Goal: Task Accomplishment & Management: Use online tool/utility

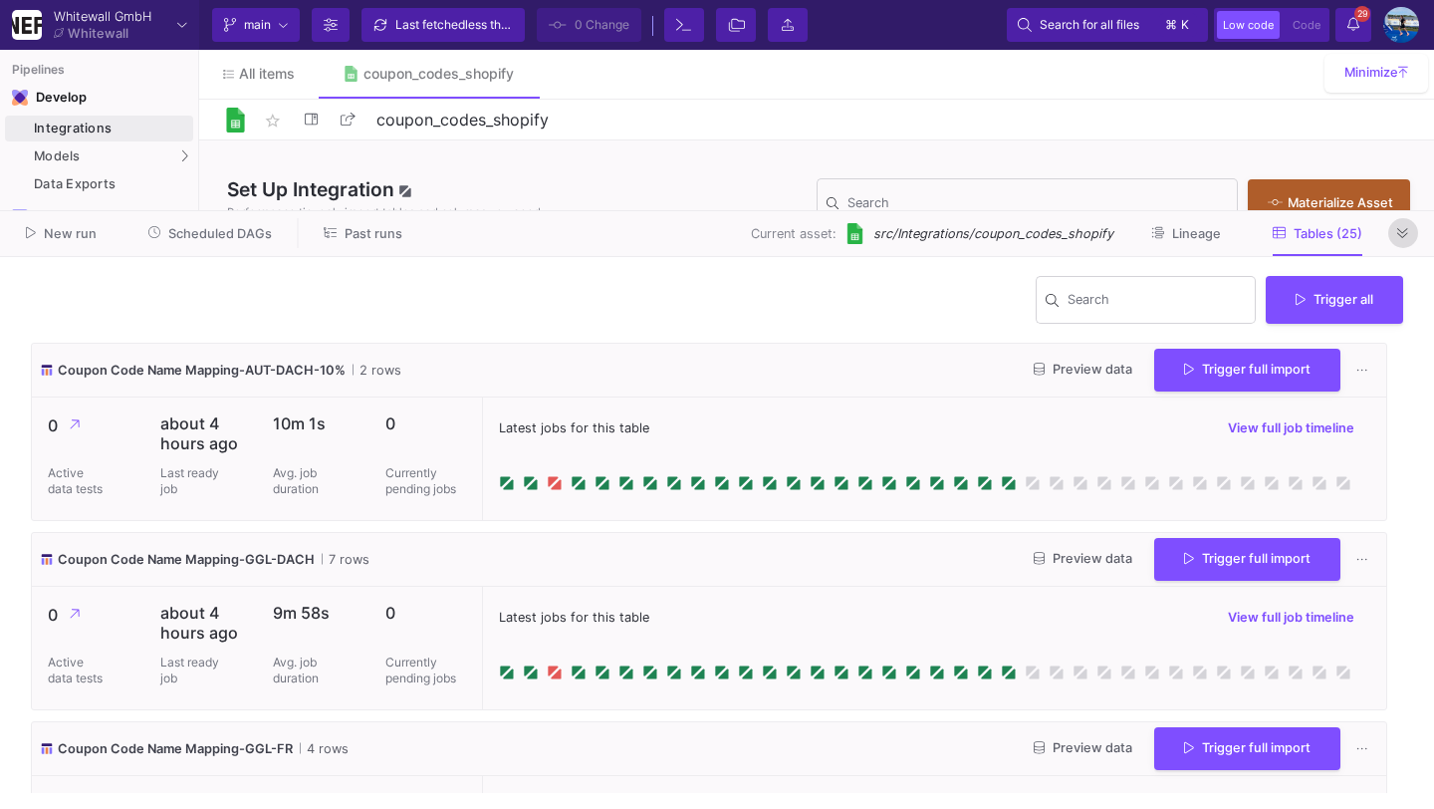
click at [1402, 231] on icon at bounding box center [1403, 233] width 11 height 13
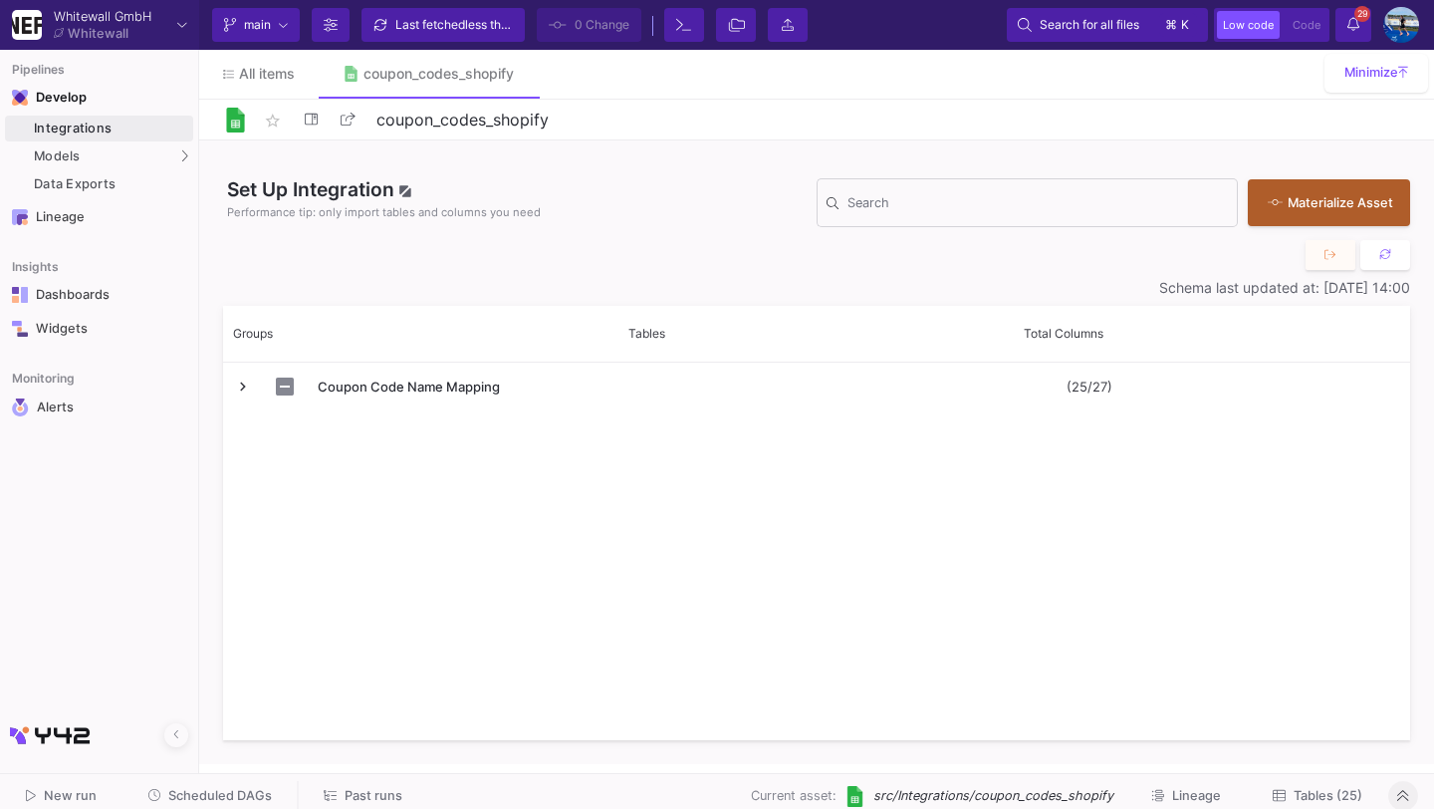
click at [1348, 27] on icon at bounding box center [1354, 24] width 12 height 14
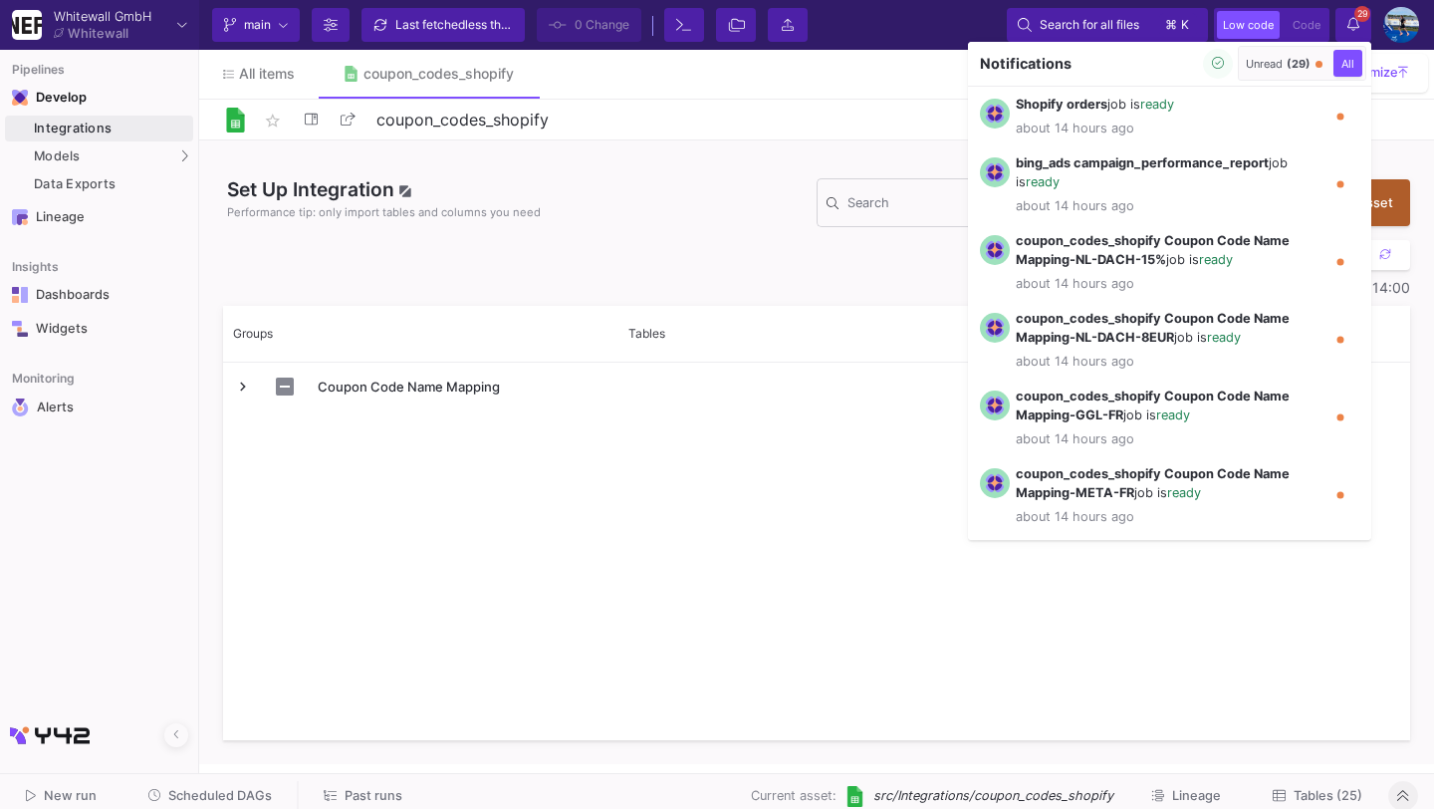
click at [1347, 64] on span "All" at bounding box center [1348, 64] width 21 height 14
click at [1354, 16] on div at bounding box center [717, 404] width 1434 height 809
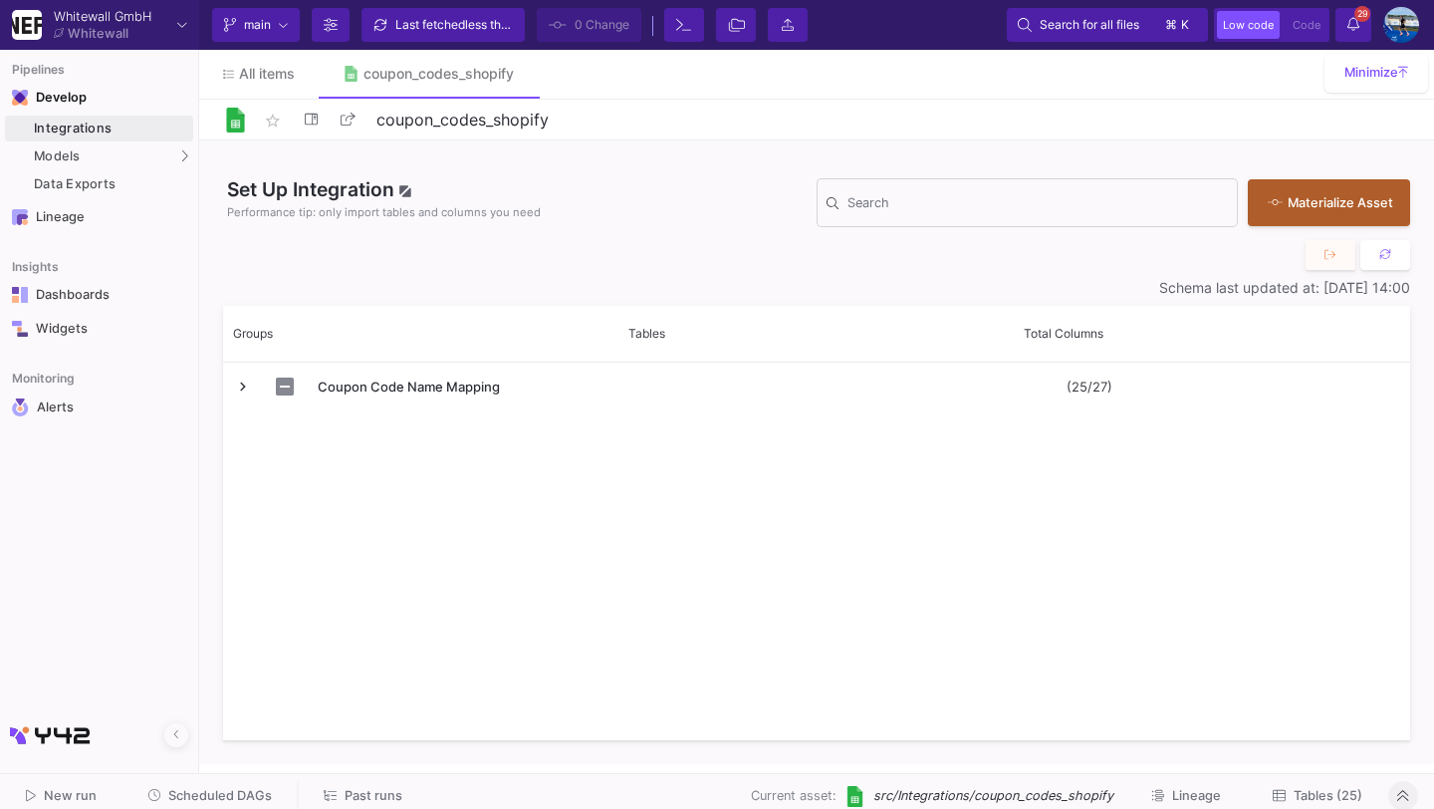
click at [202, 790] on span "Scheduled DAGs" at bounding box center [220, 795] width 104 height 15
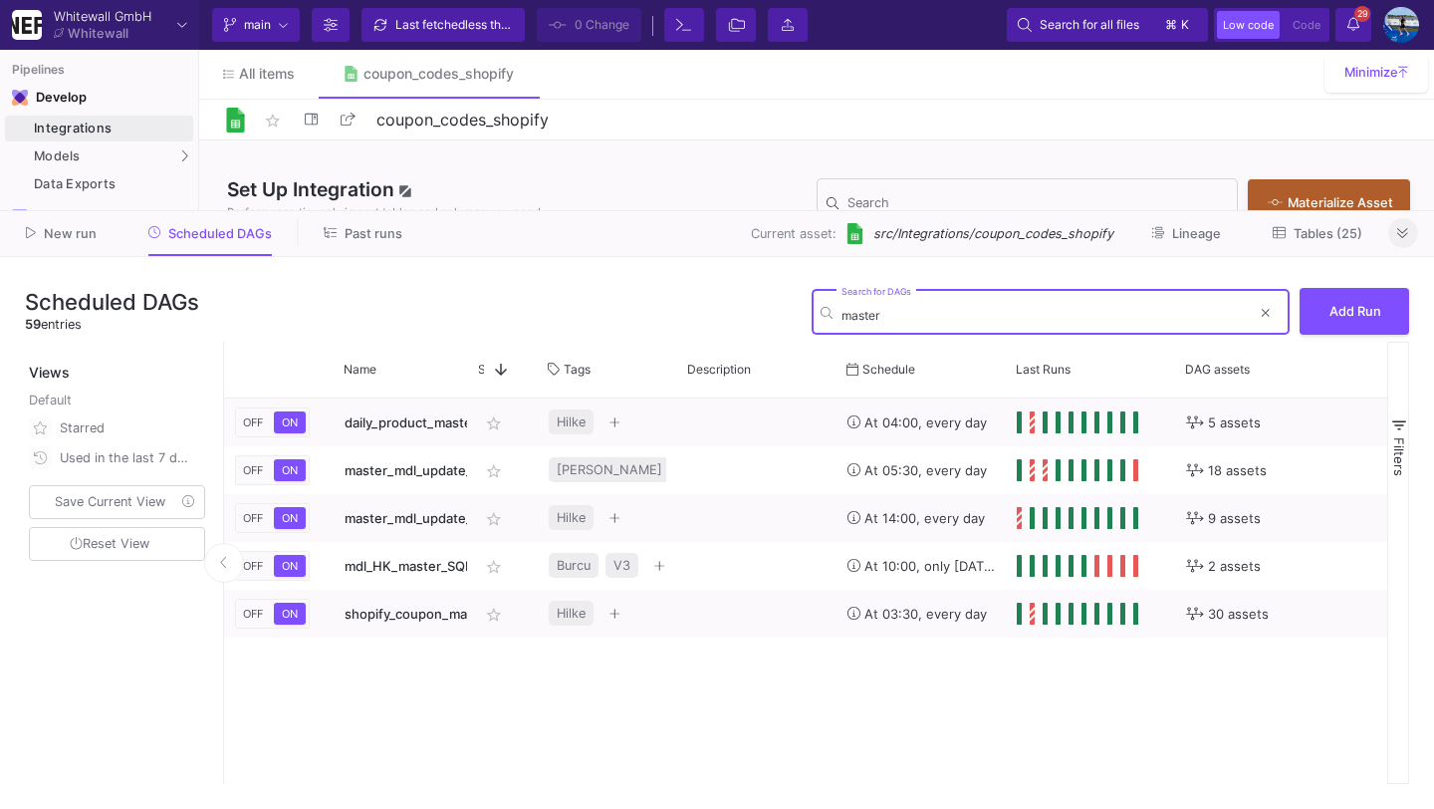
type input "master"
click at [1396, 241] on button at bounding box center [1404, 233] width 30 height 30
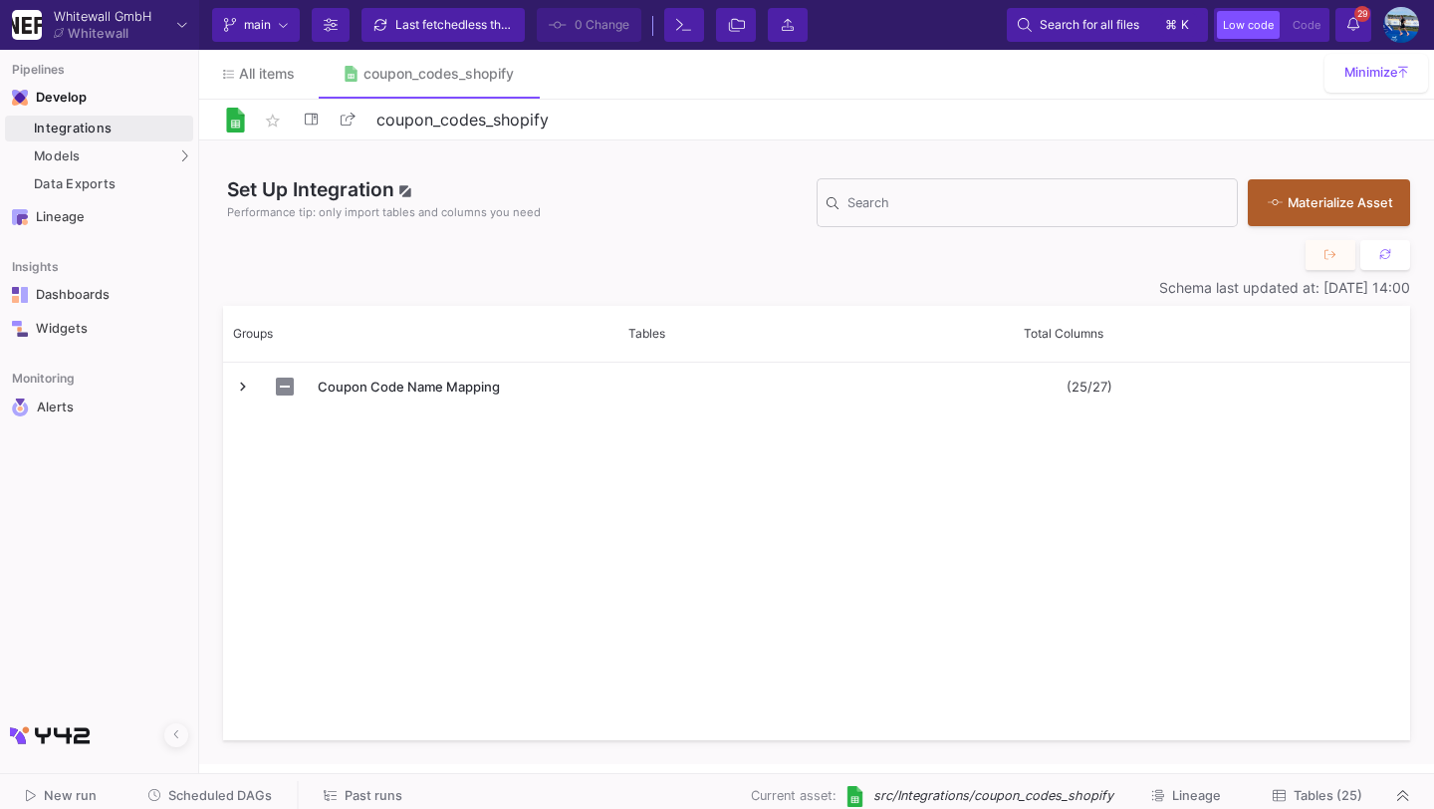
click at [242, 790] on span "Scheduled DAGs" at bounding box center [220, 795] width 104 height 15
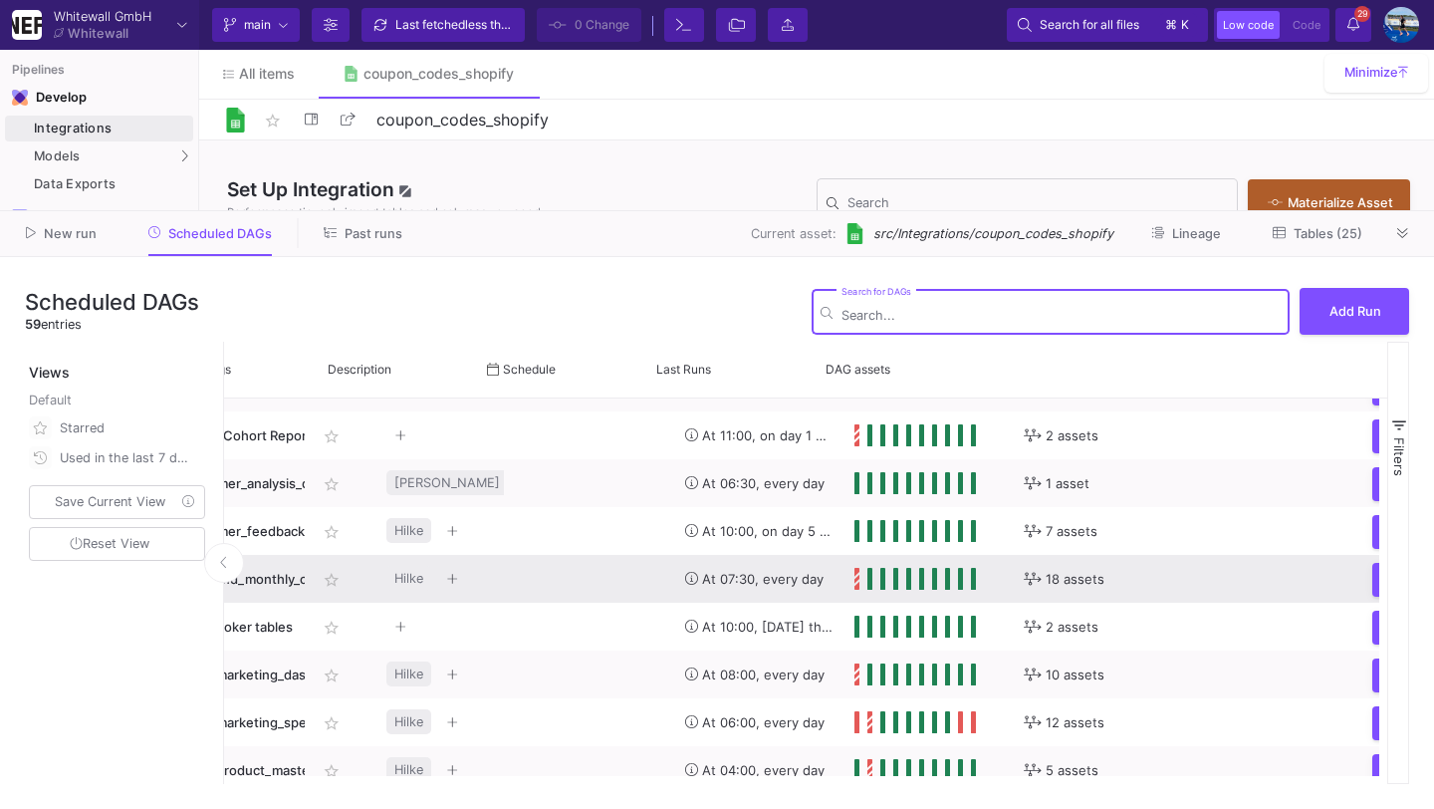
scroll to position [0, 393]
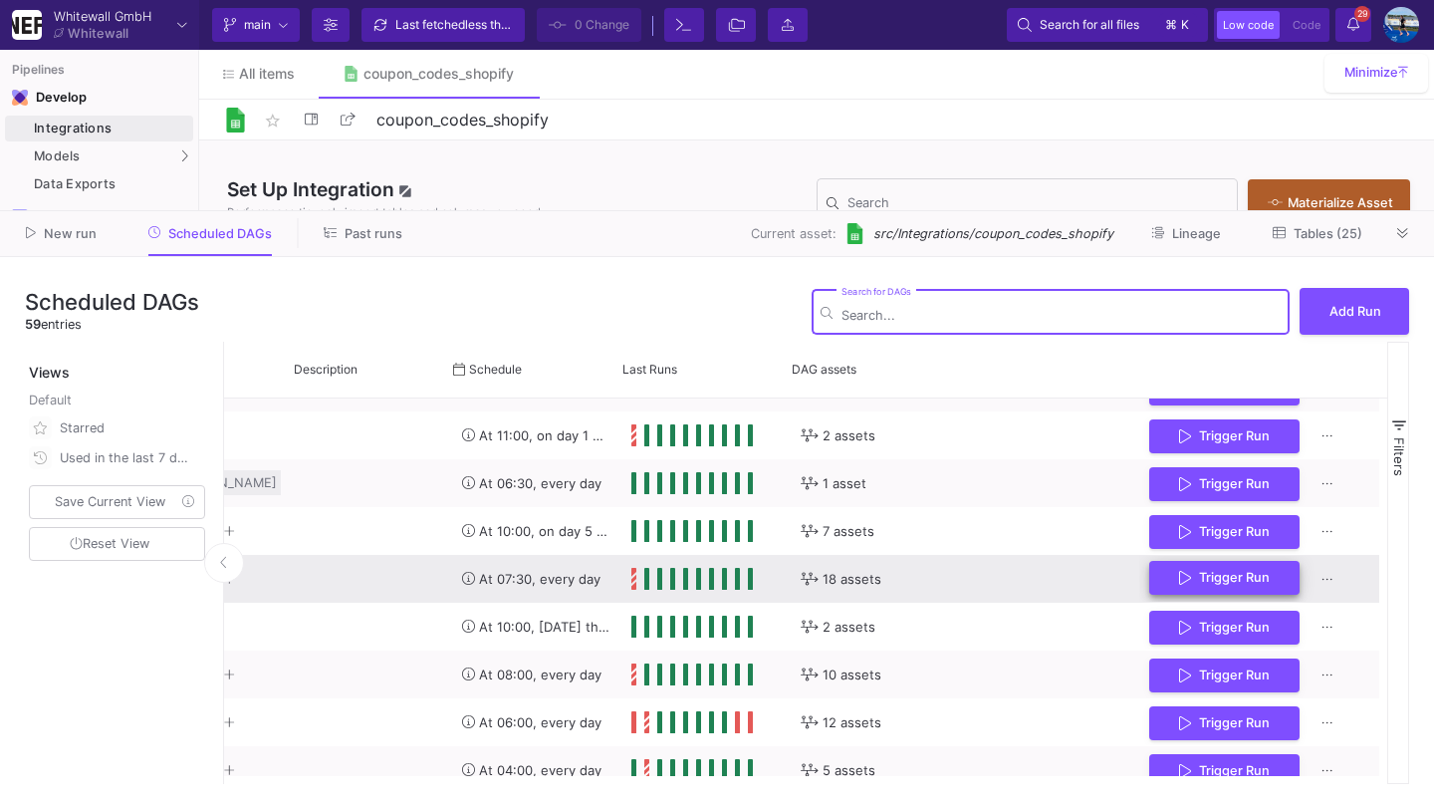
click at [1183, 561] on button "Trigger Run" at bounding box center [1225, 578] width 150 height 35
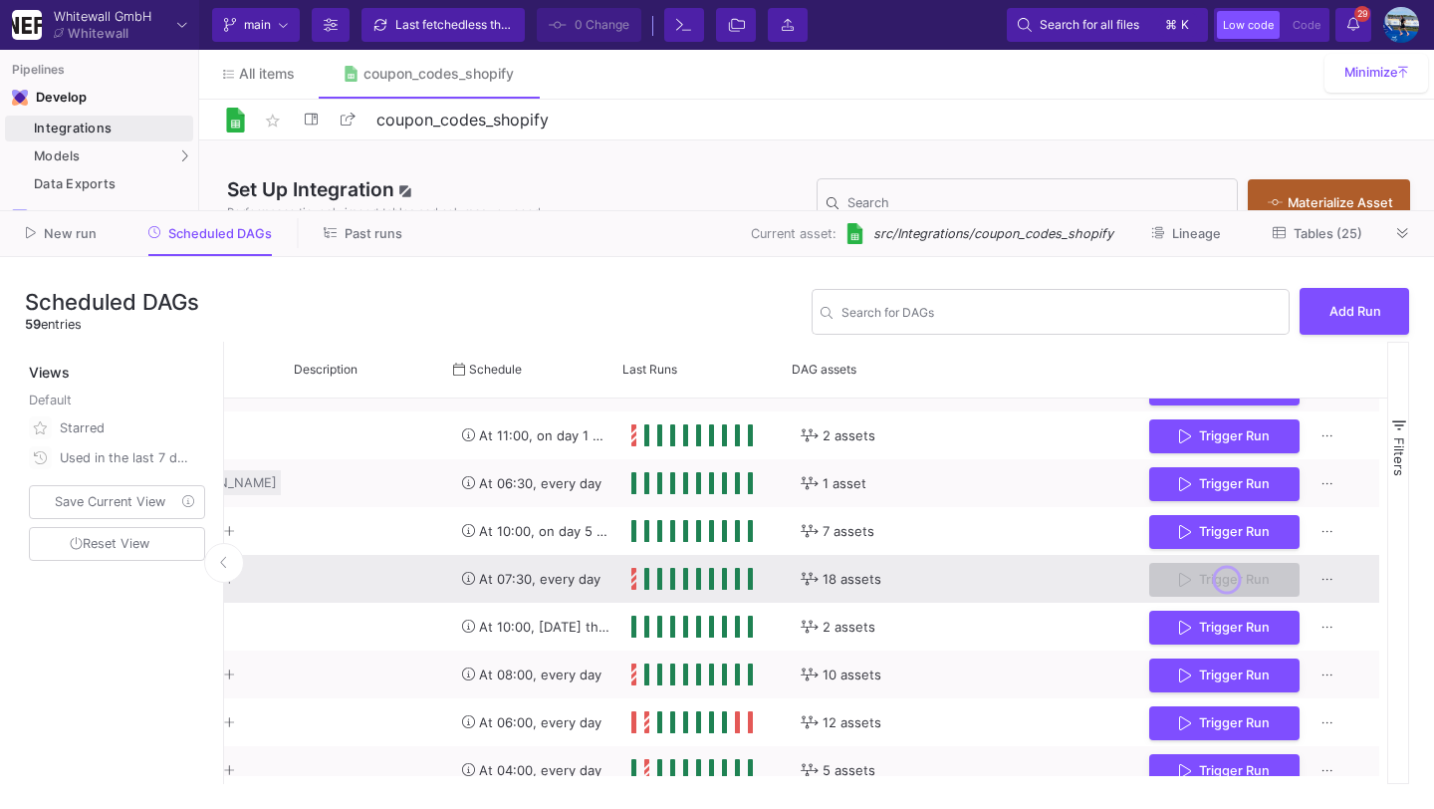
scroll to position [0, 0]
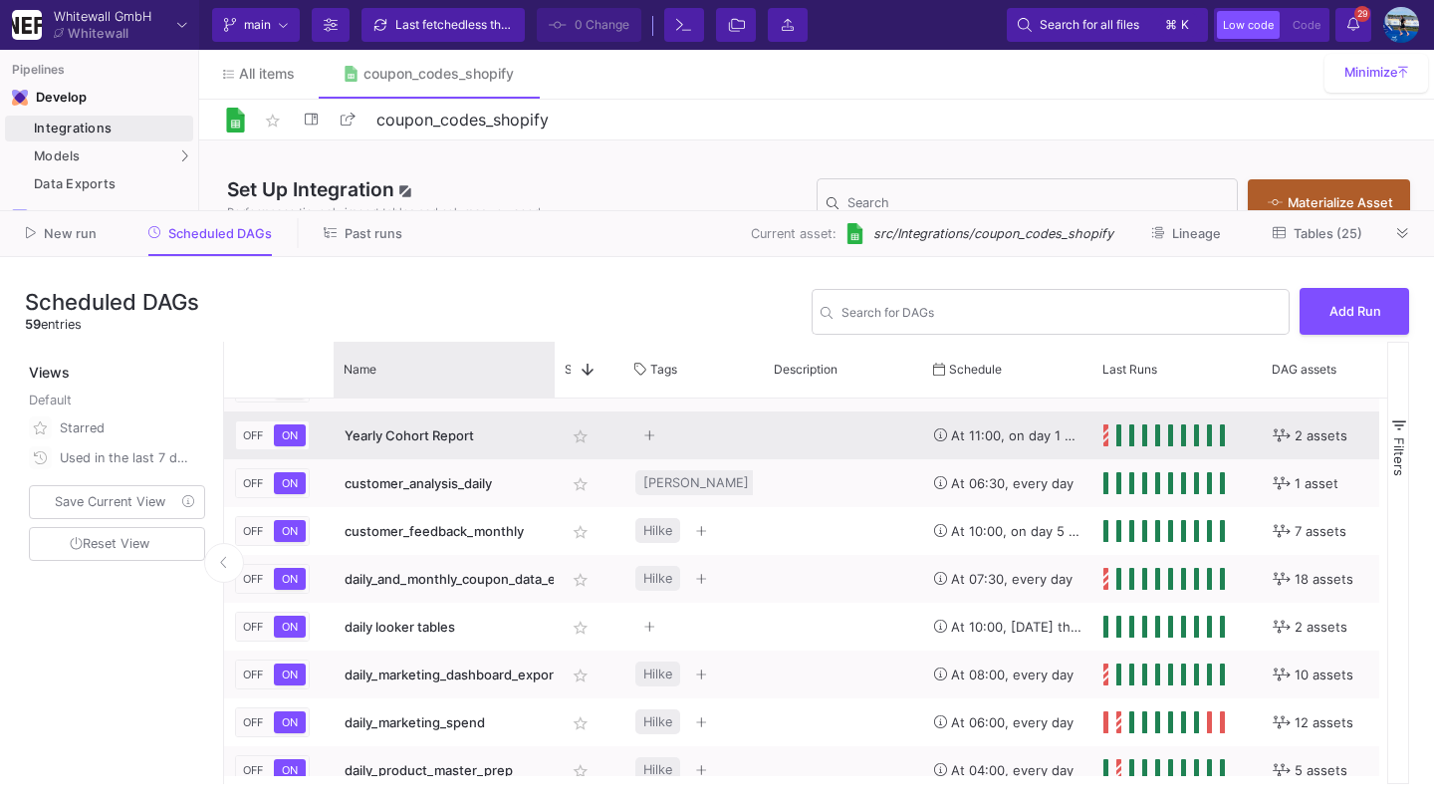
drag, startPoint x: 467, startPoint y: 365, endPoint x: 549, endPoint y: 413, distance: 95.2
click at [551, 413] on div "Name Star 1" at bounding box center [805, 563] width 1163 height 442
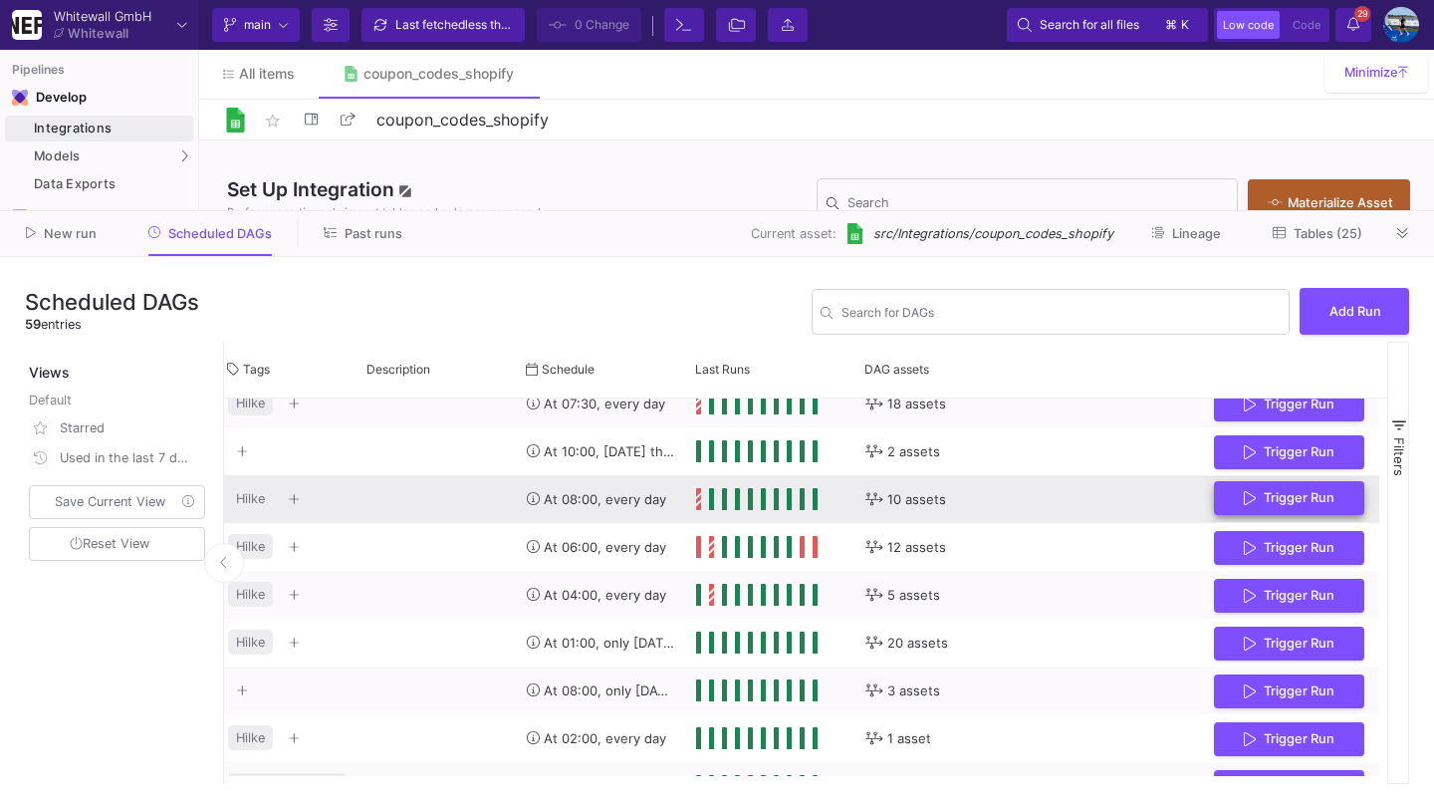
click at [1270, 483] on button "Trigger Run" at bounding box center [1289, 498] width 150 height 35
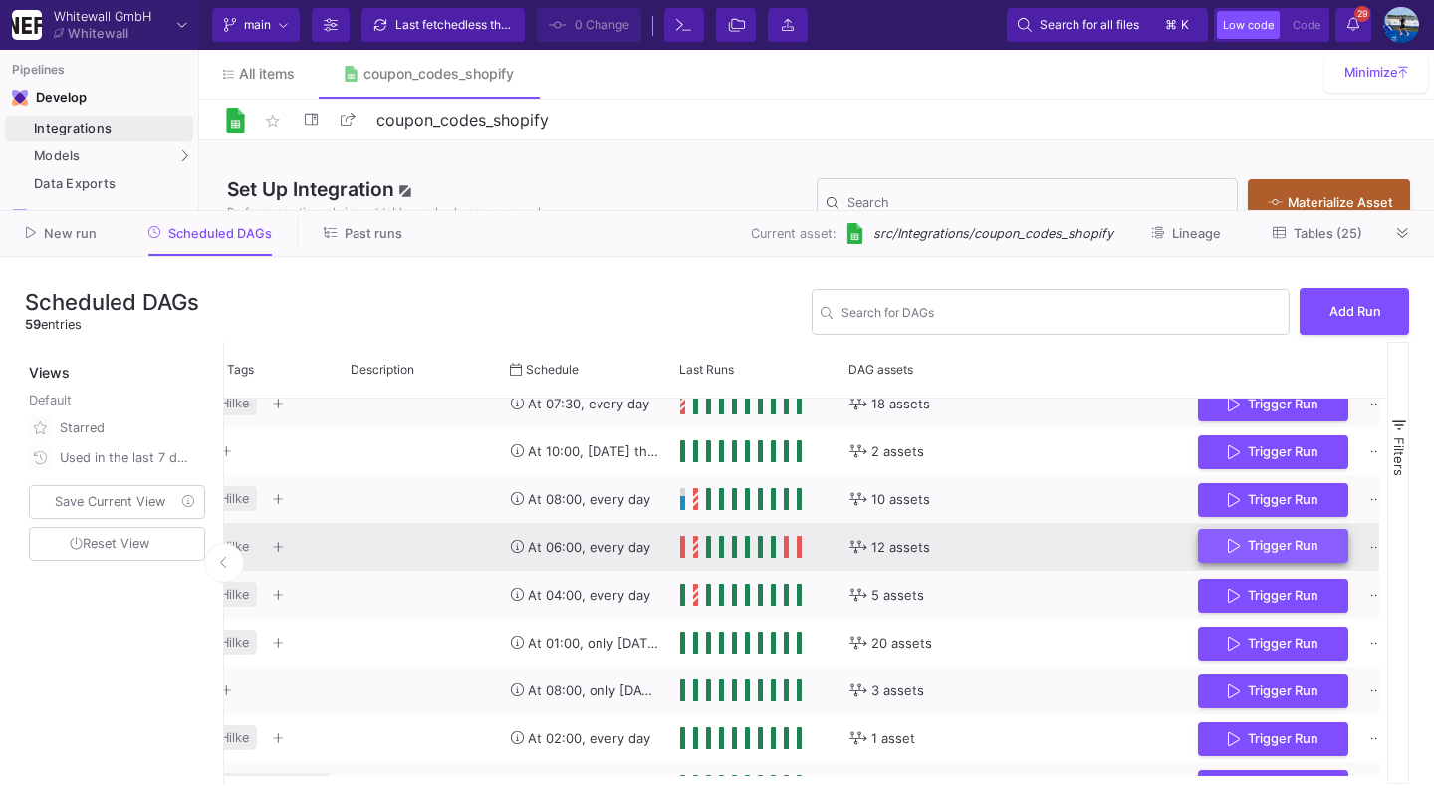
click at [1263, 548] on span "Trigger Run" at bounding box center [1283, 545] width 71 height 15
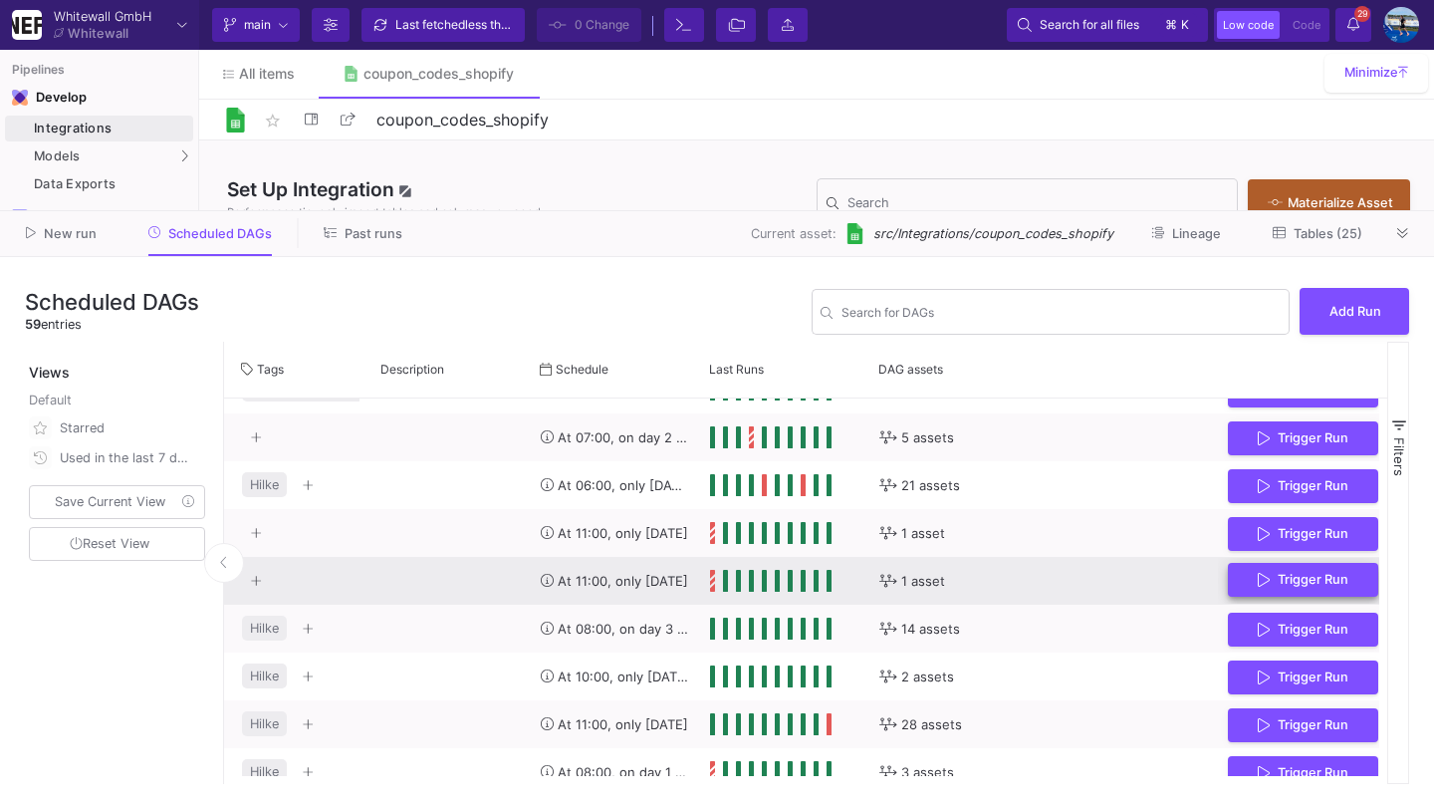
click at [1249, 574] on button "Trigger Run" at bounding box center [1303, 580] width 150 height 35
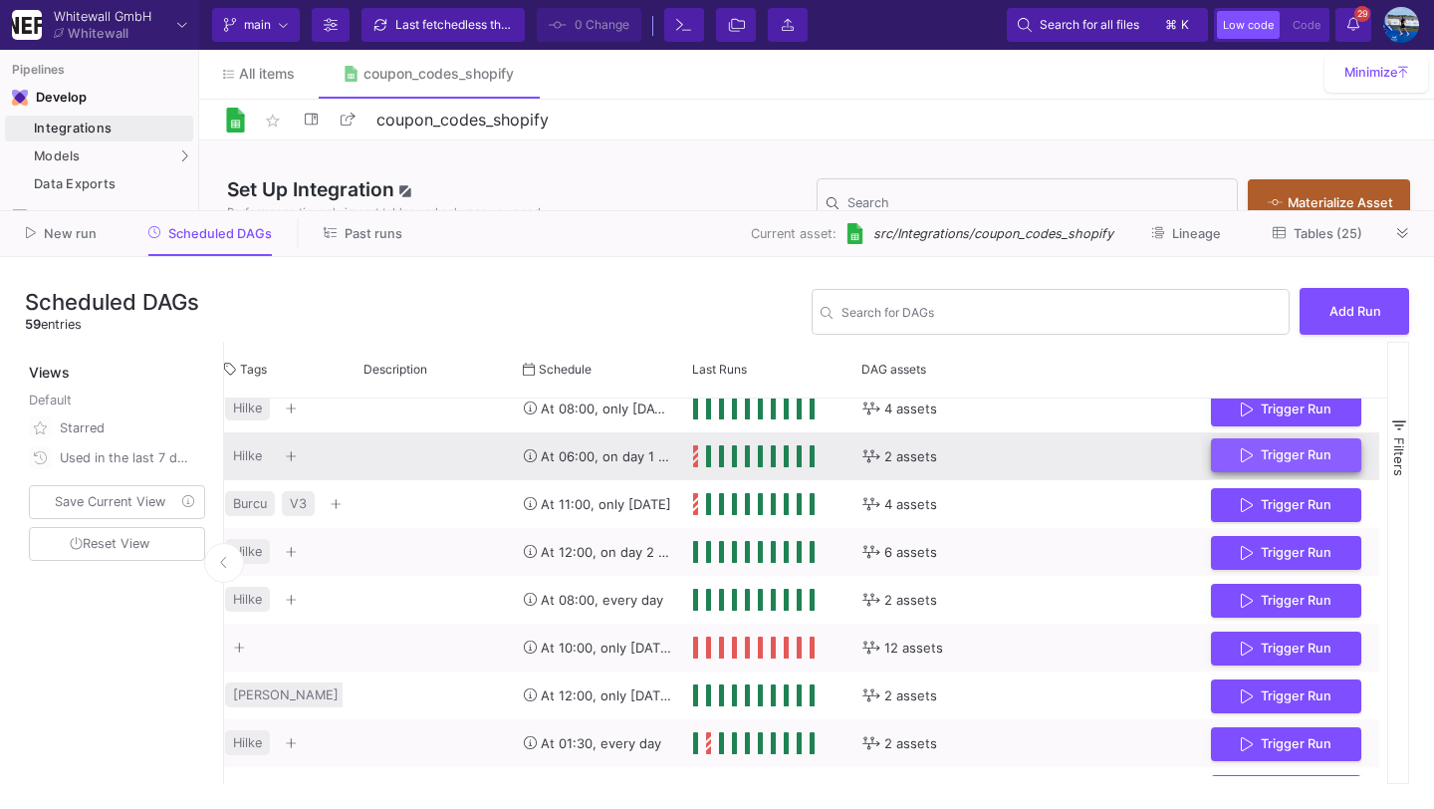
click at [1296, 463] on button "Trigger Run" at bounding box center [1286, 455] width 150 height 35
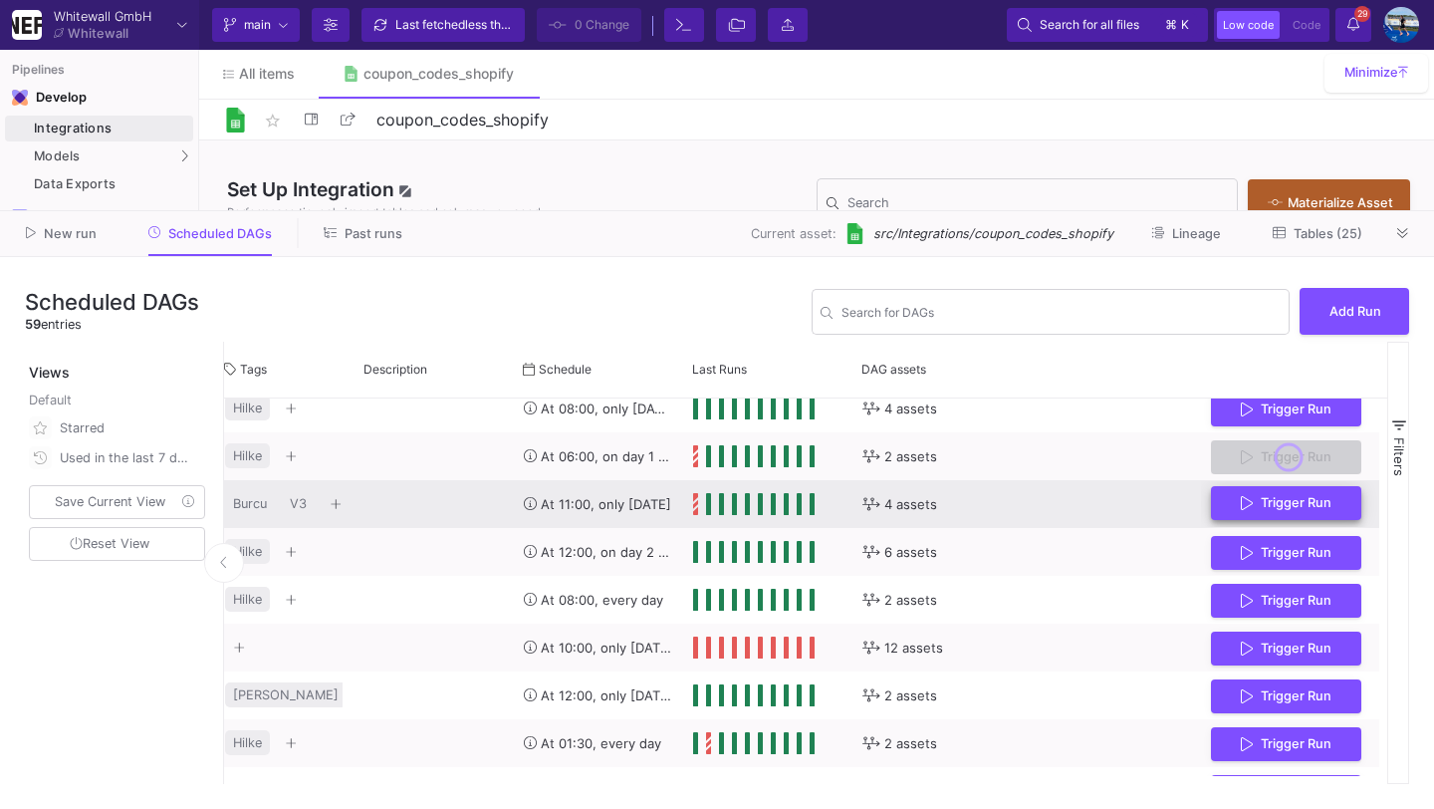
click at [1296, 495] on span "Trigger Run" at bounding box center [1296, 502] width 71 height 15
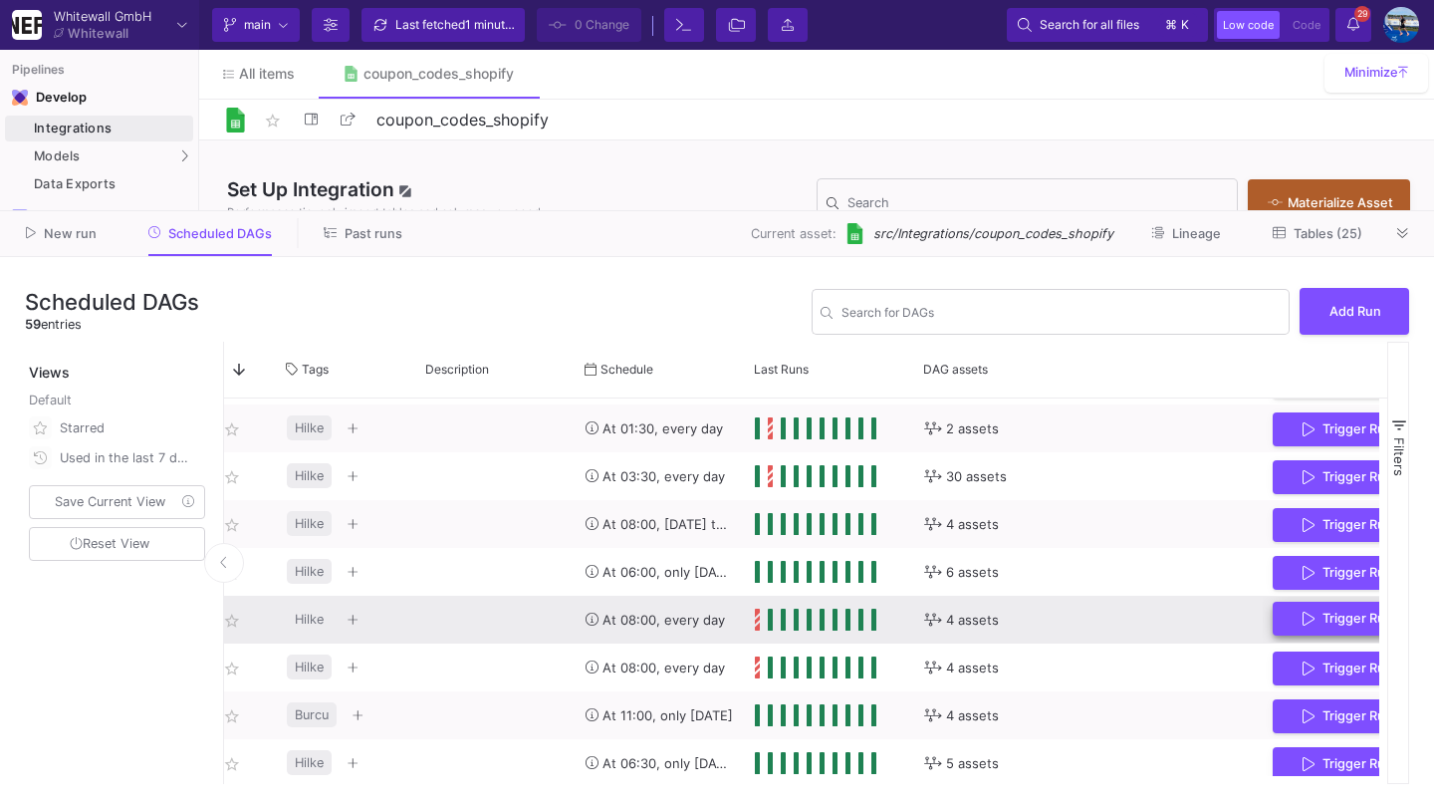
click at [1300, 633] on button "Trigger Run" at bounding box center [1348, 619] width 150 height 35
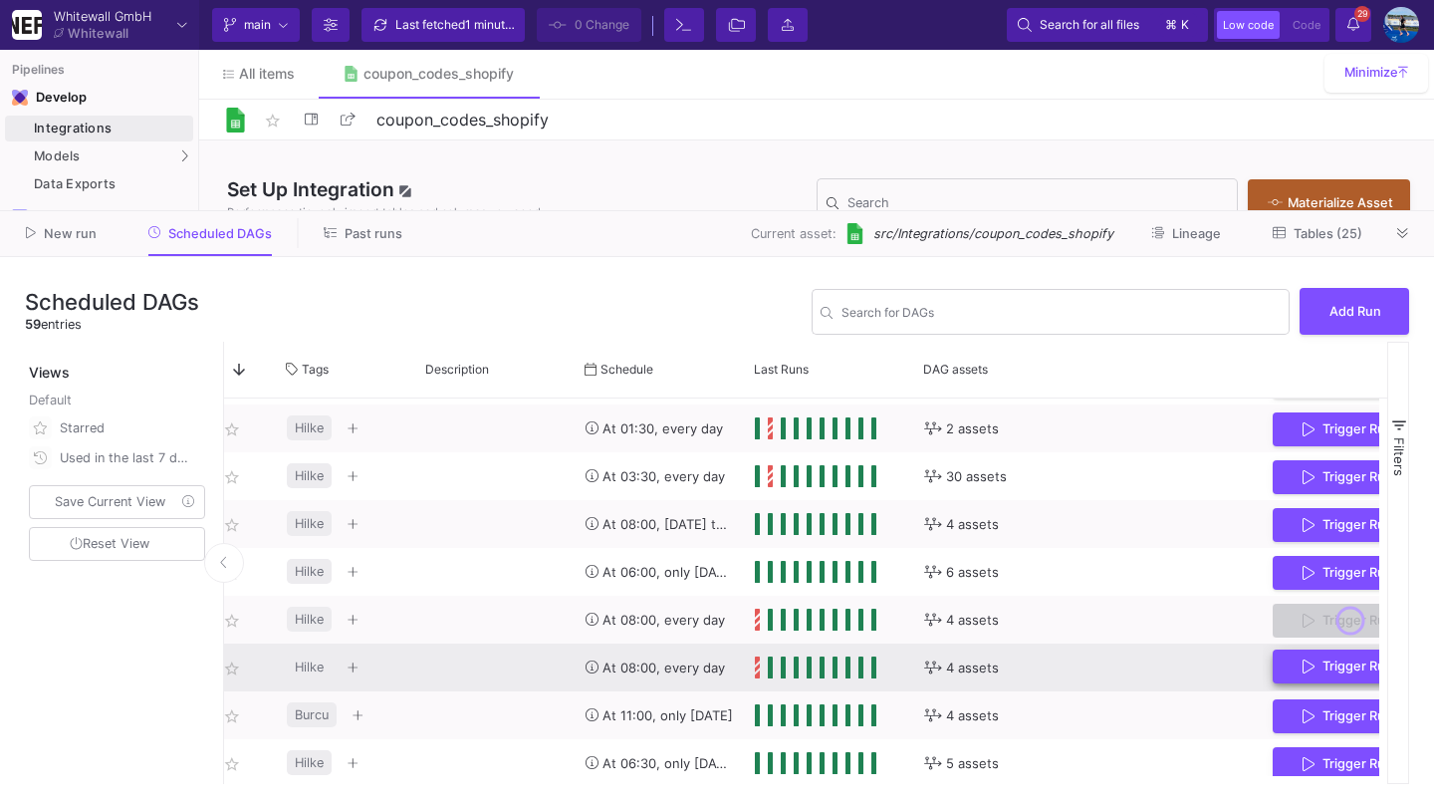
click at [1300, 651] on button "Trigger Run" at bounding box center [1348, 666] width 150 height 35
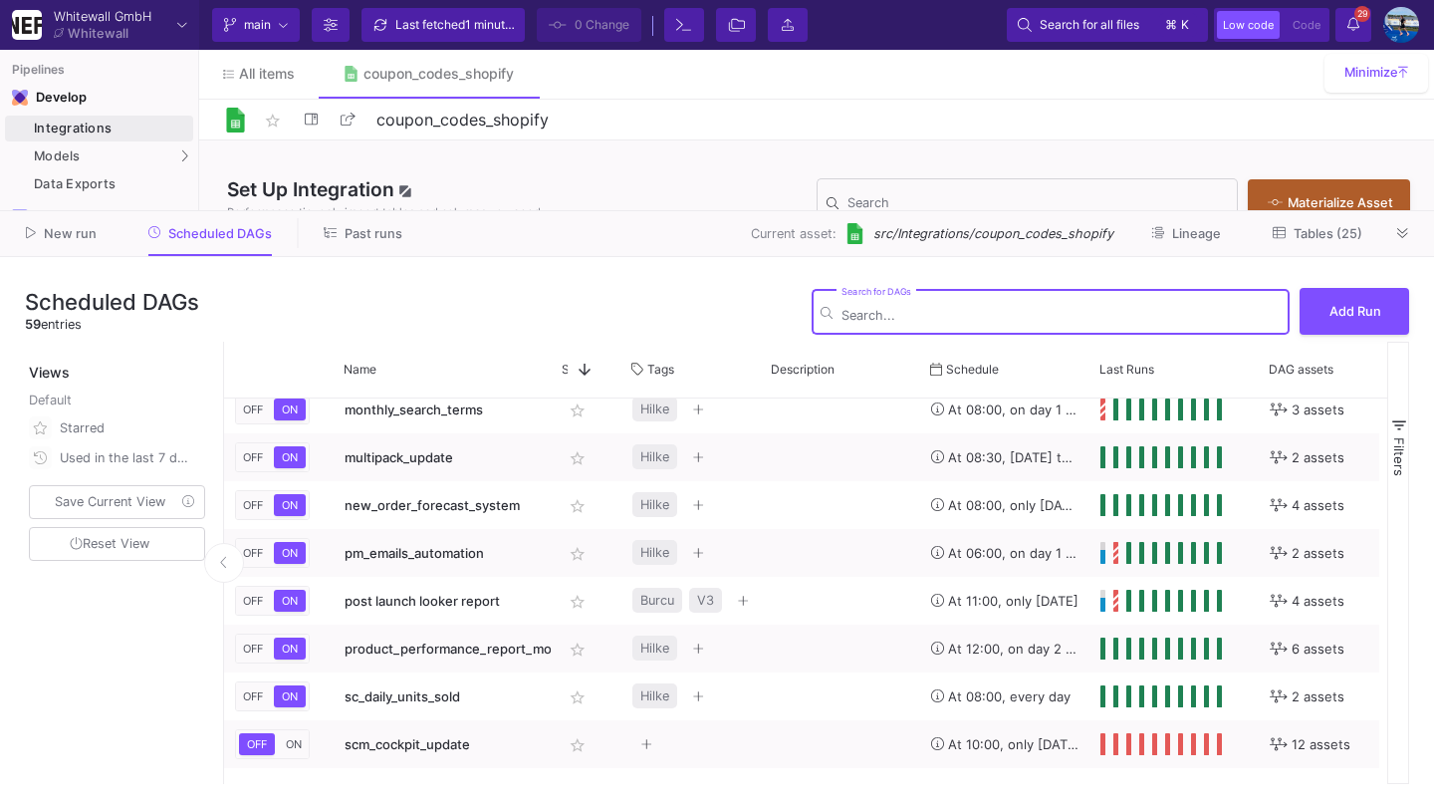
click at [1102, 316] on input "Search for DAGs" at bounding box center [1061, 315] width 439 height 15
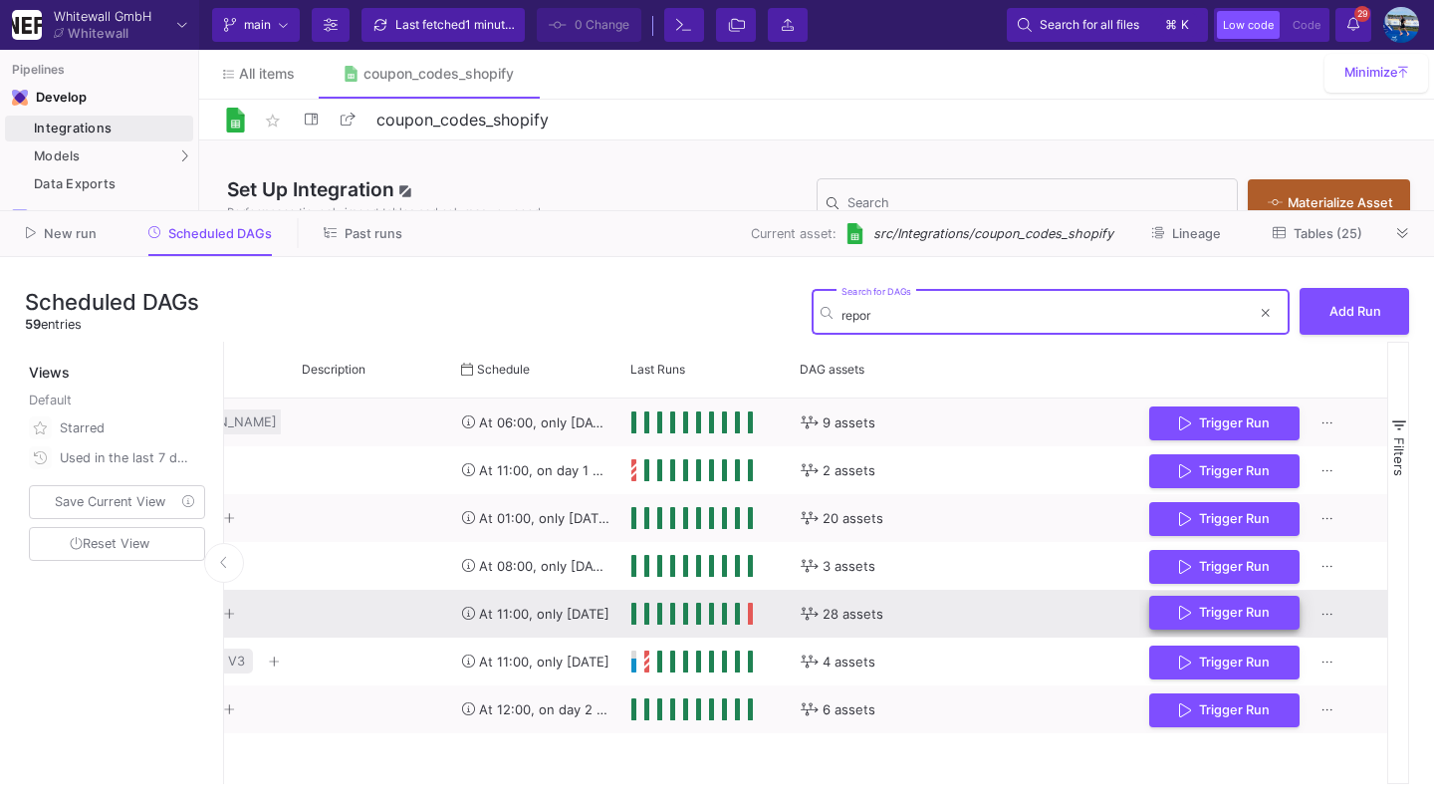
type input "repor"
click at [1248, 605] on span "Trigger Run" at bounding box center [1234, 612] width 71 height 15
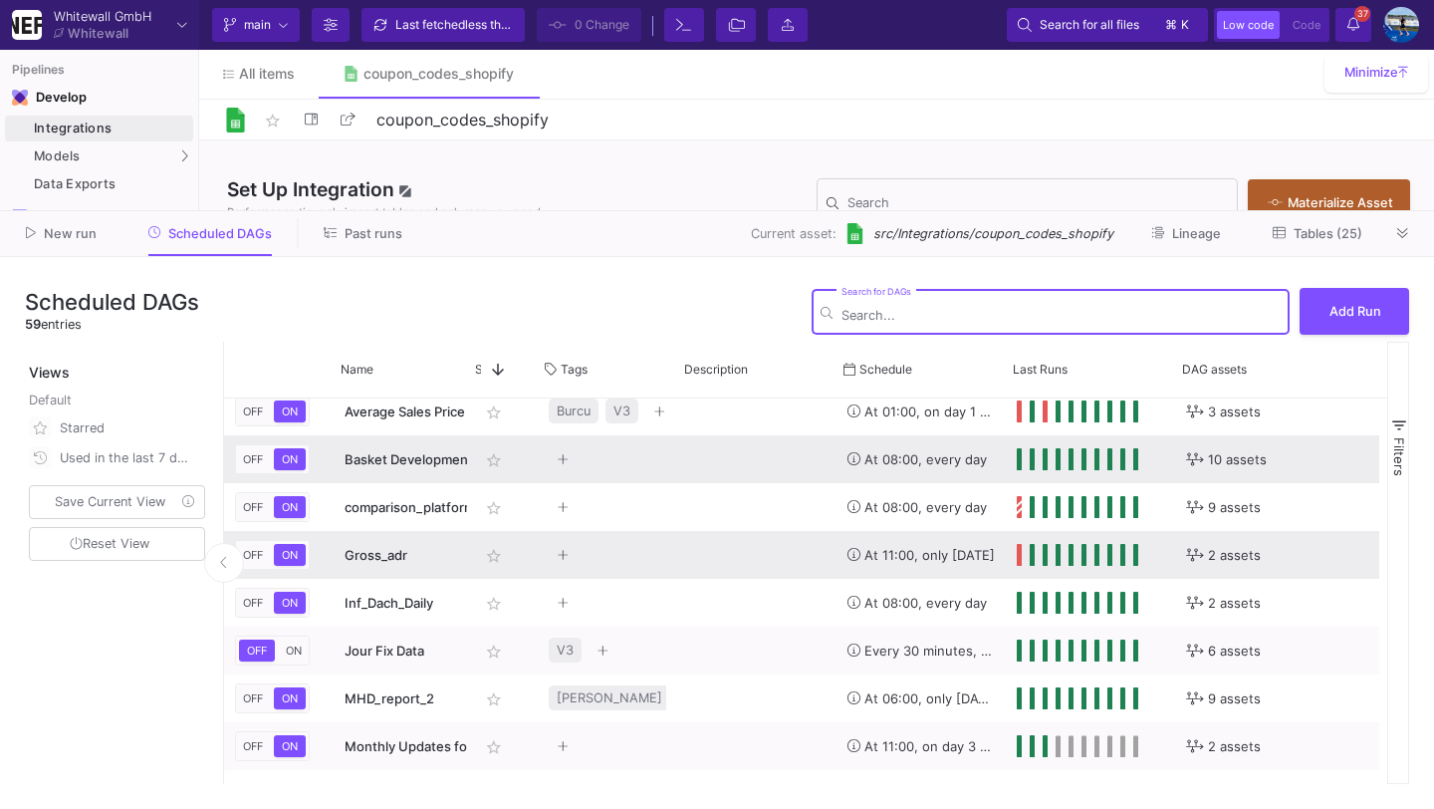
scroll to position [0, 393]
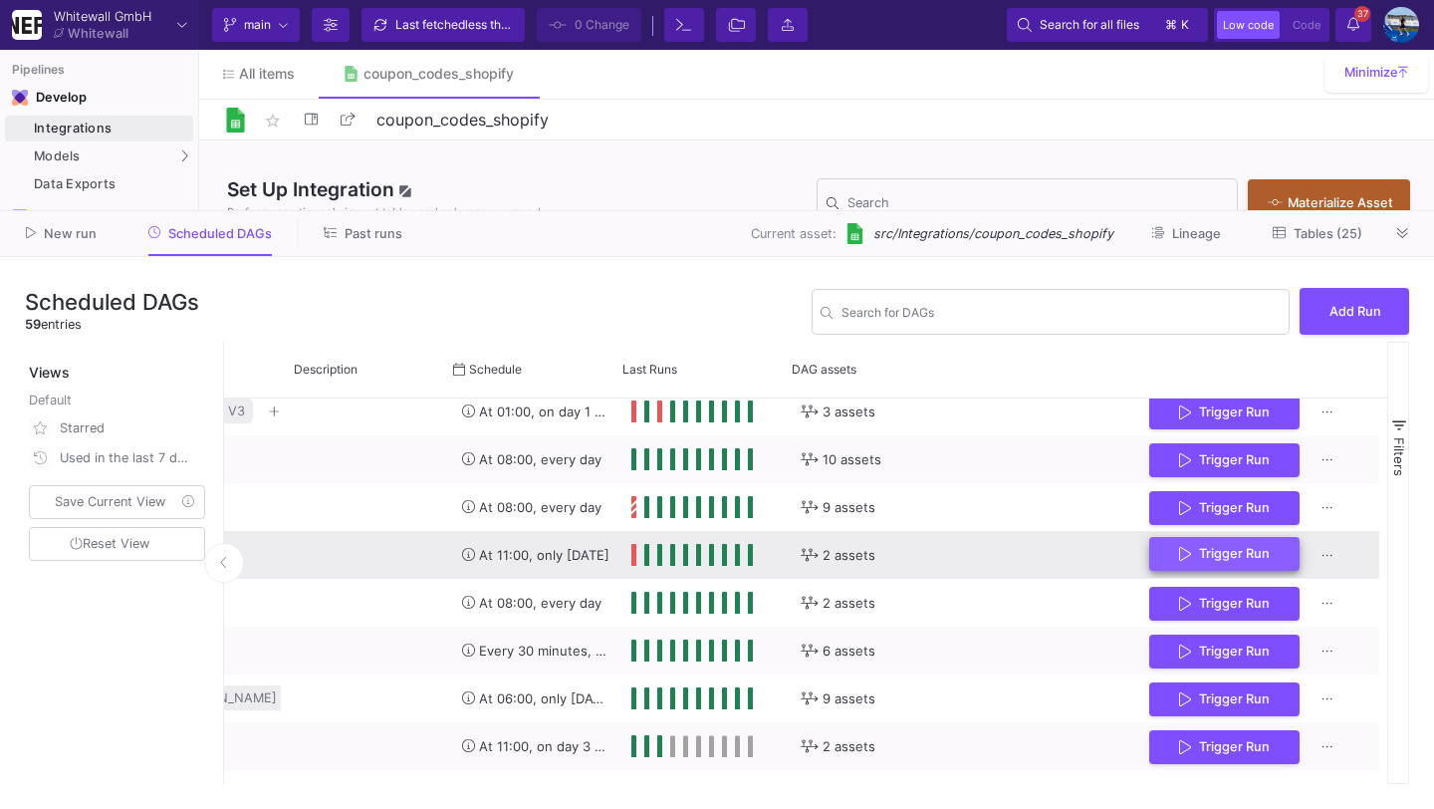
click at [1165, 558] on button "Trigger Run" at bounding box center [1225, 554] width 150 height 35
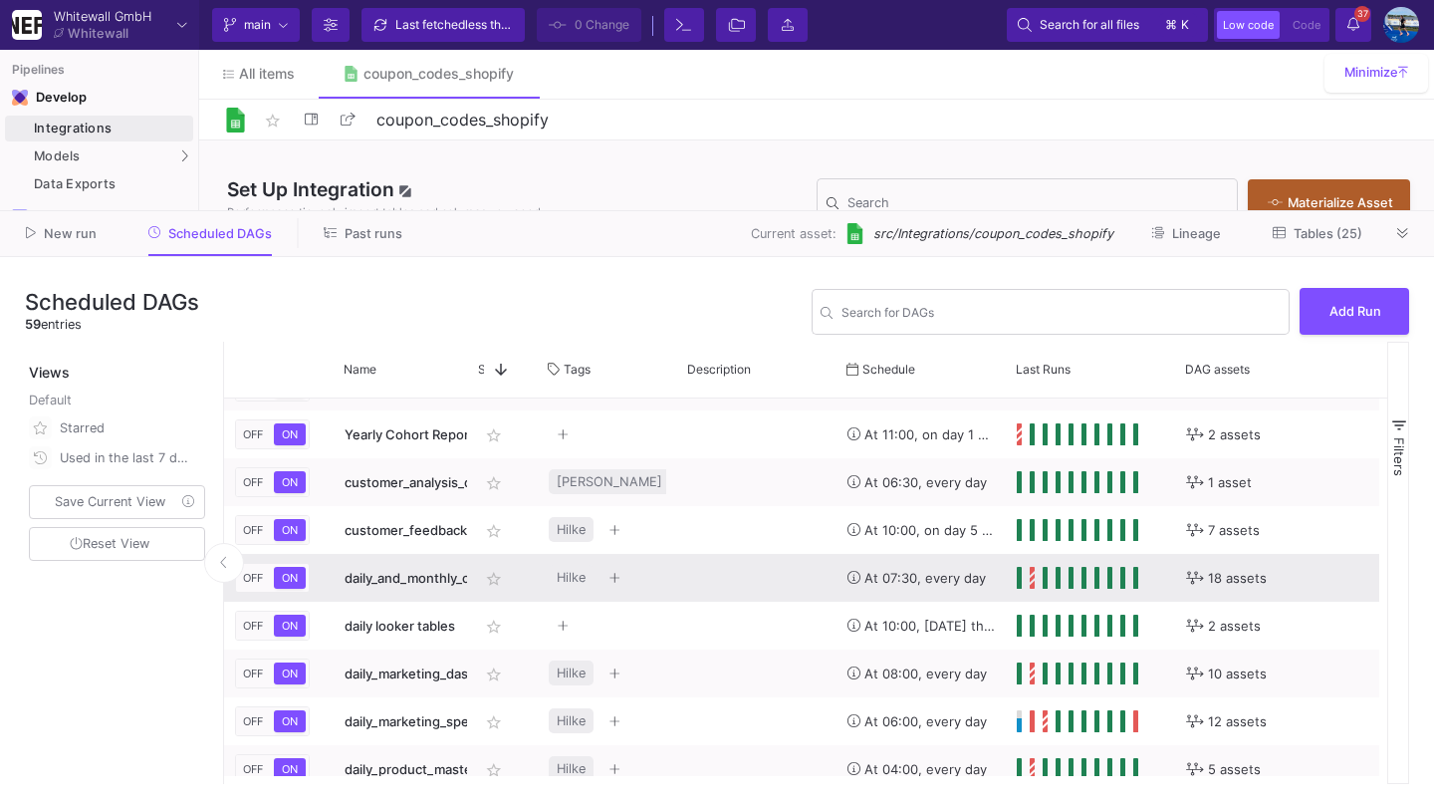
scroll to position [0, 0]
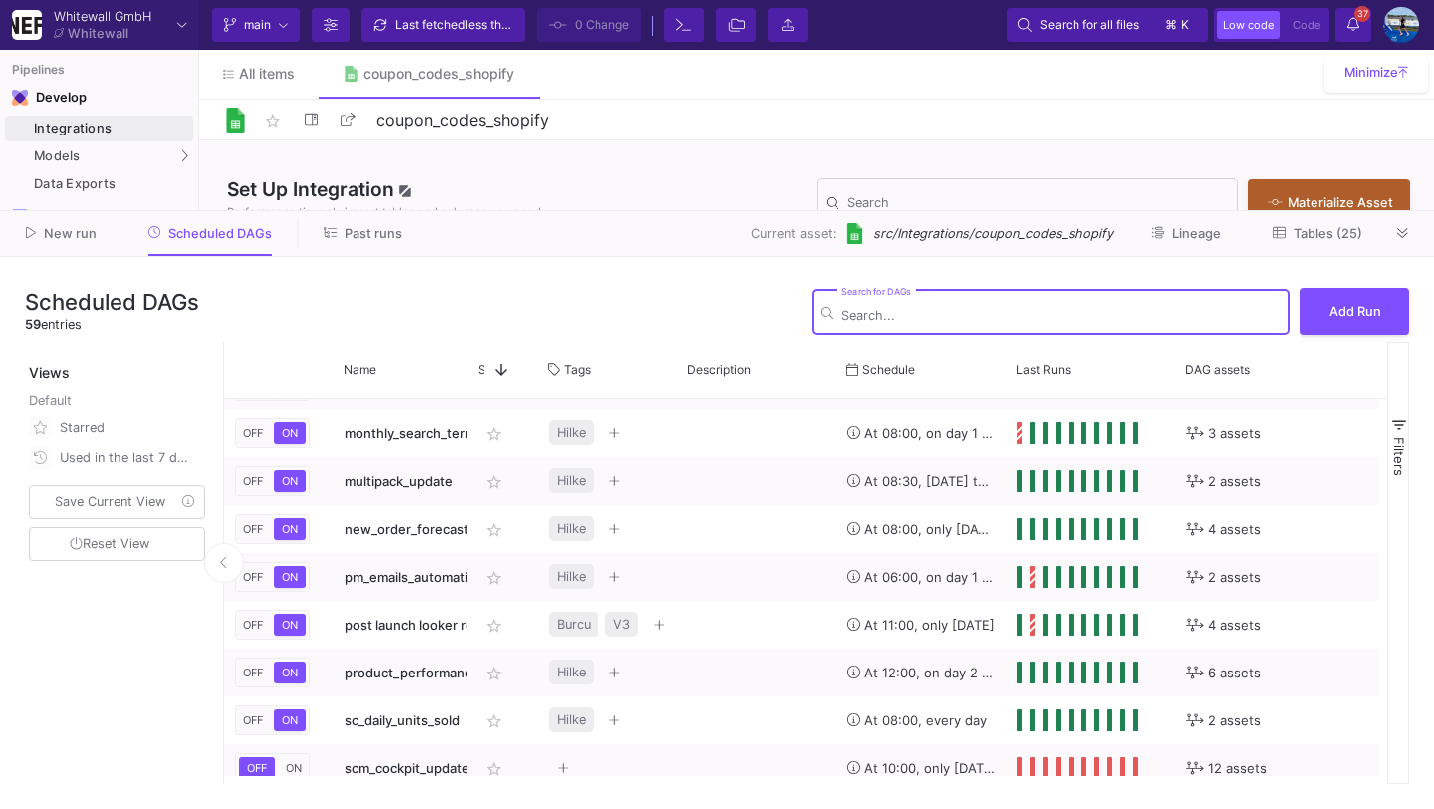
click at [1035, 319] on input "Search for DAGs" at bounding box center [1061, 315] width 439 height 15
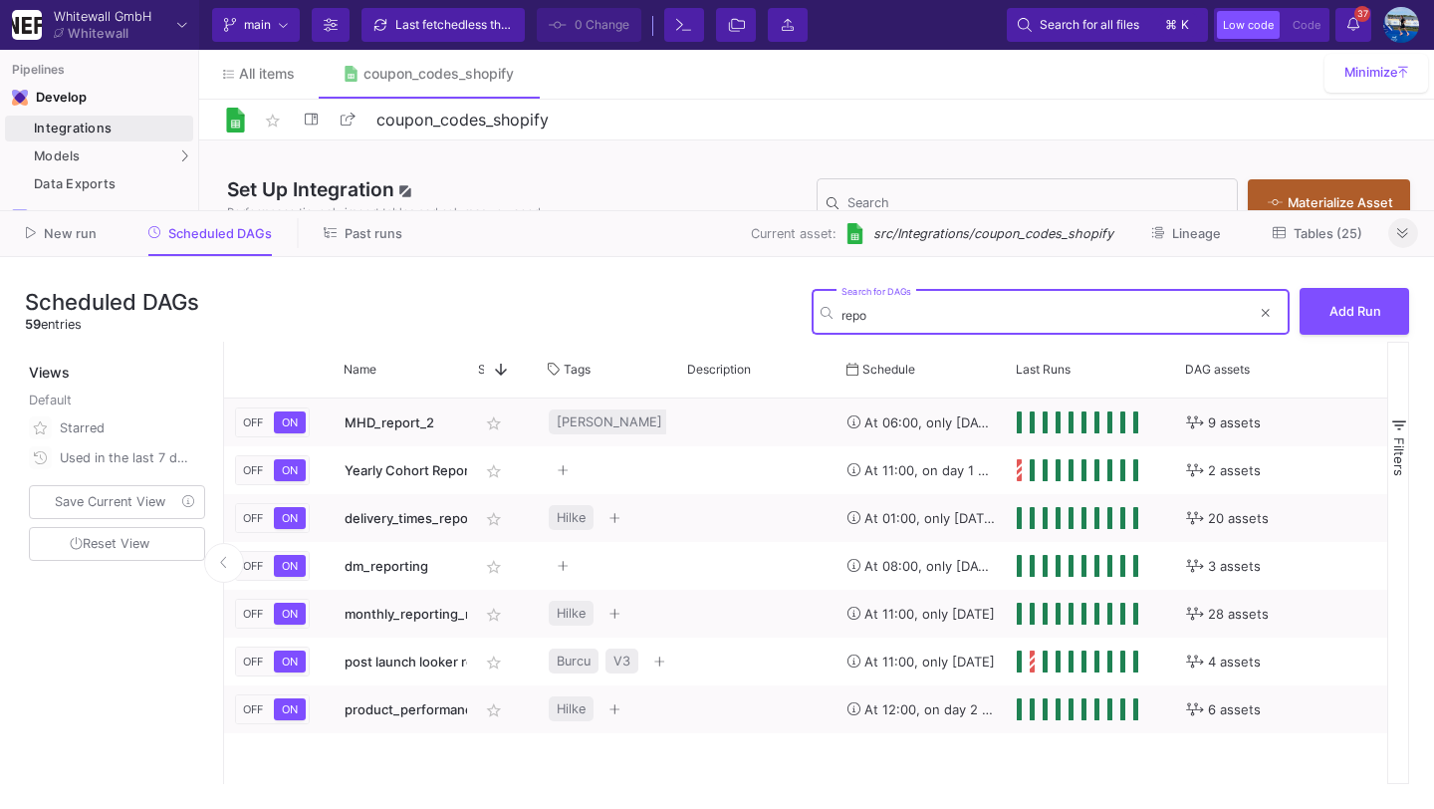
type input "repo"
click at [1403, 226] on fa-icon at bounding box center [1403, 233] width 11 height 15
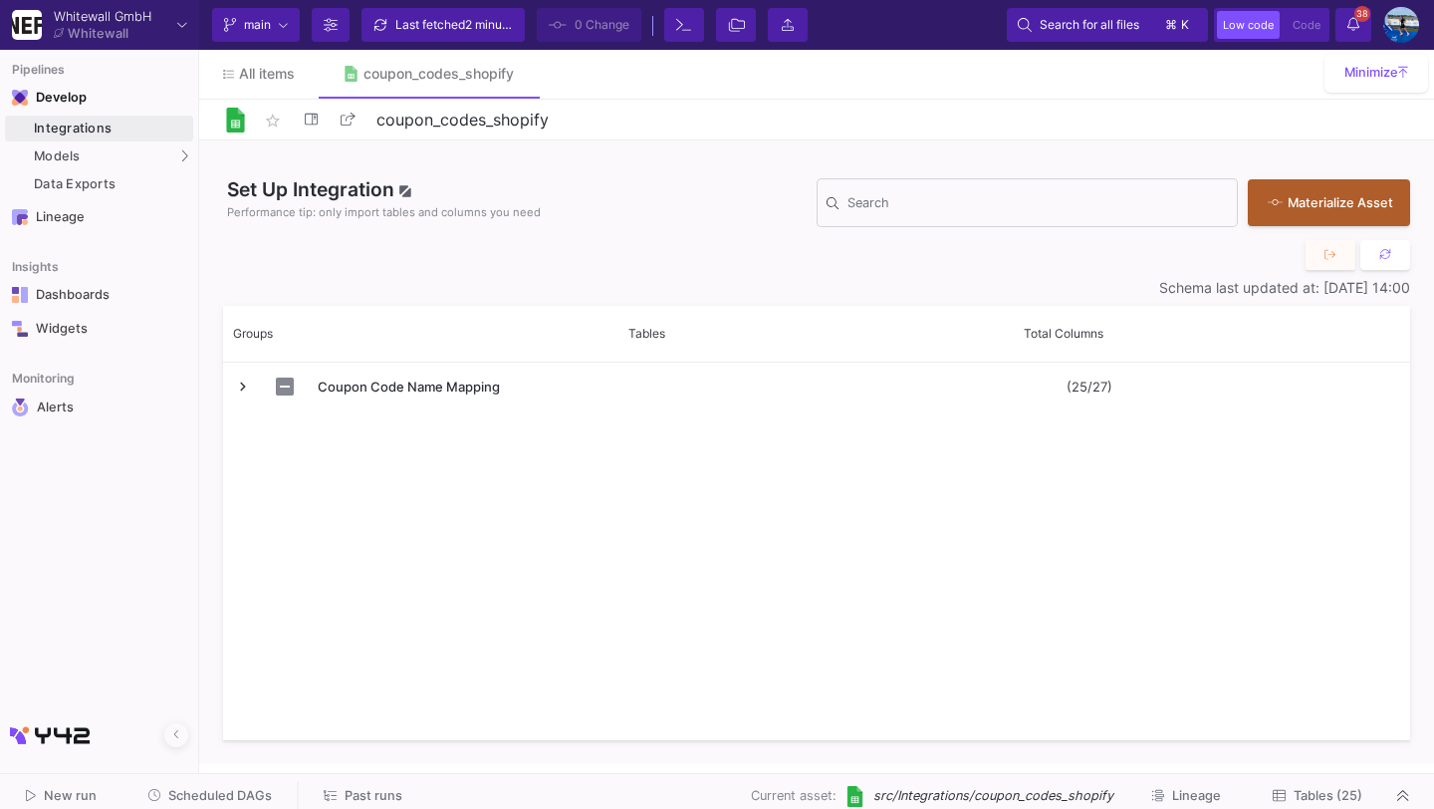
click at [266, 800] on span "Scheduled DAGs" at bounding box center [220, 795] width 104 height 15
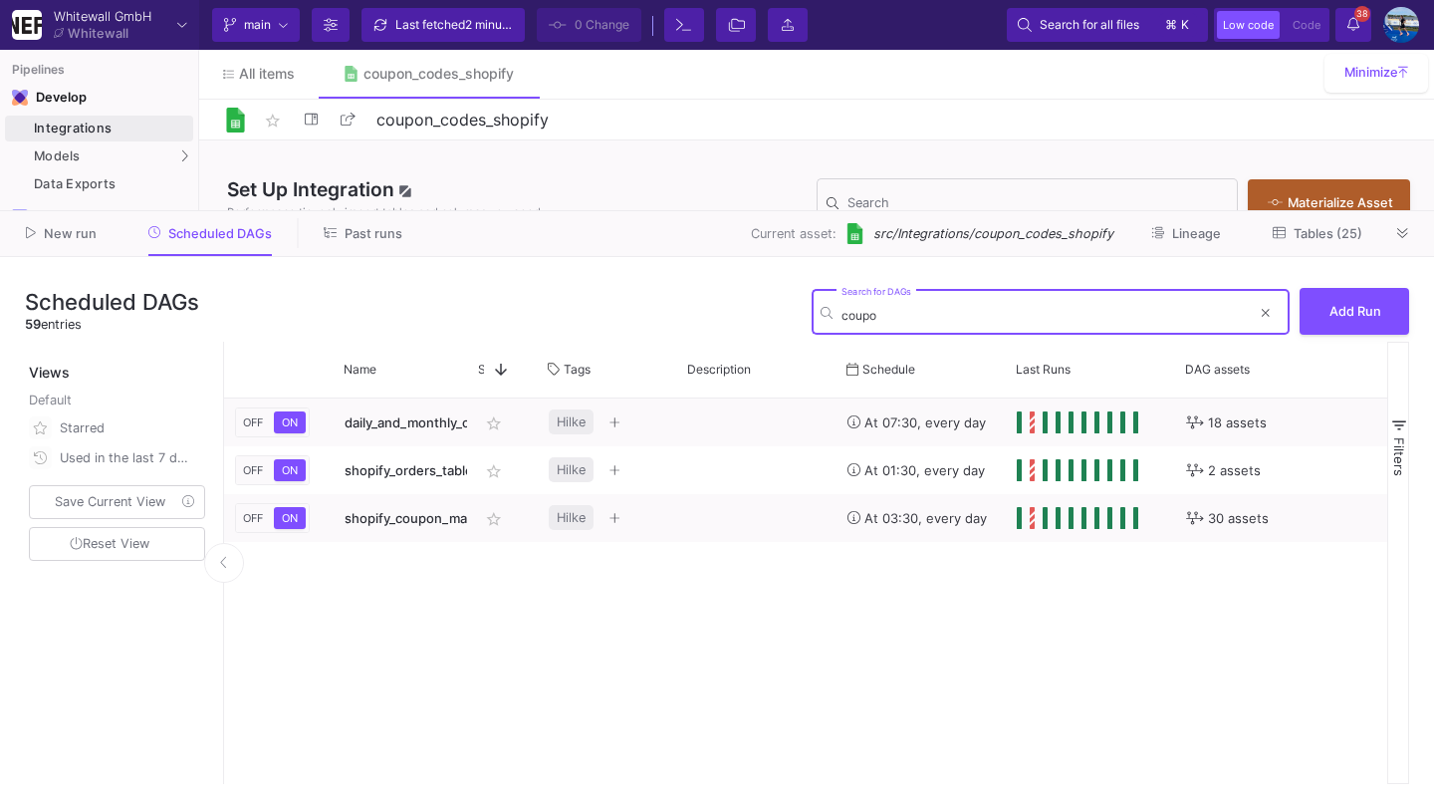
type input "coupo"
click at [1409, 216] on div "New run Scheduled DAGs Past runs Current asset: src/Integrations/coupon_codes_s…" at bounding box center [717, 234] width 1434 height 46
click at [1411, 232] on button at bounding box center [1404, 233] width 30 height 30
